Goal: Task Accomplishment & Management: Manage account settings

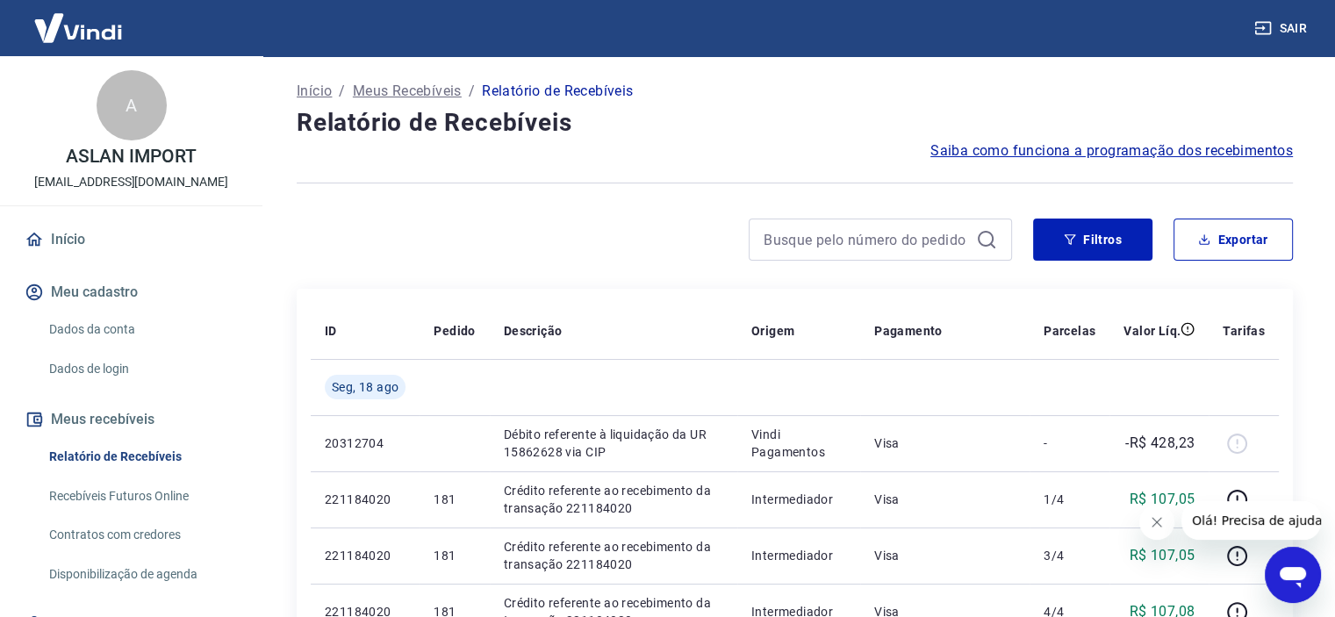
click at [1158, 530] on button "Fechar mensagem da empresa" at bounding box center [1156, 522] width 35 height 35
click at [1292, 556] on div "Abrir janela de mensagens" at bounding box center [1292, 574] width 53 height 53
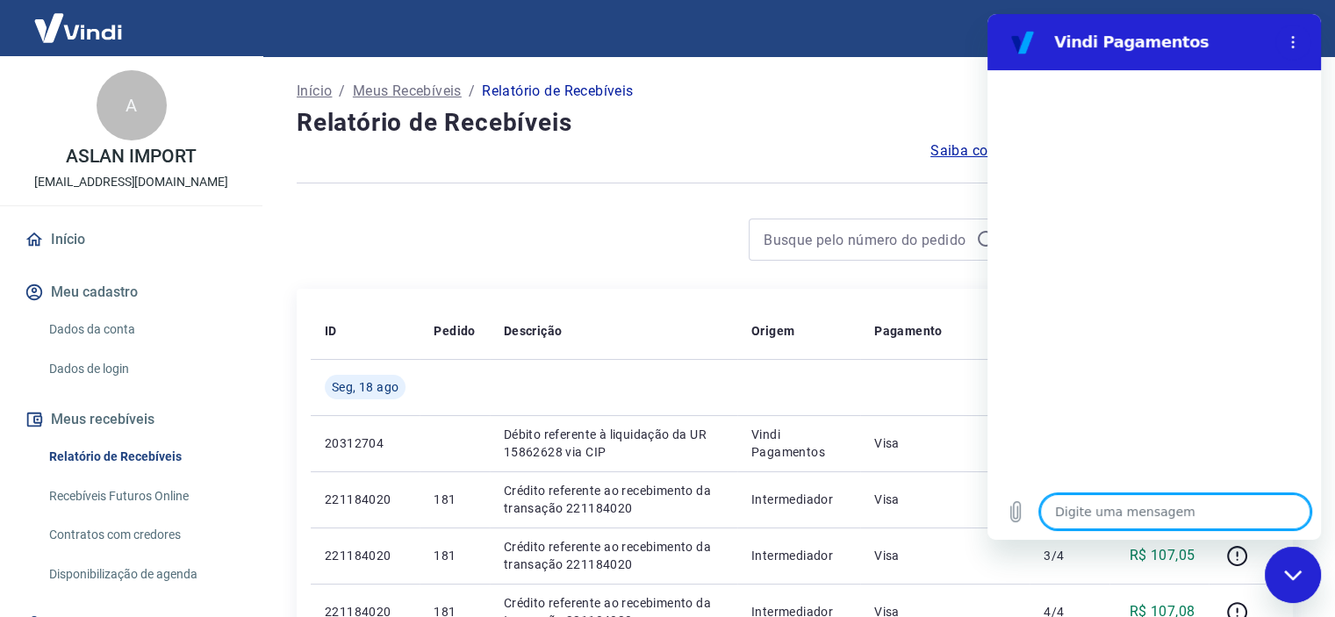
type textarea "x"
